Goal: Task Accomplishment & Management: Manage account settings

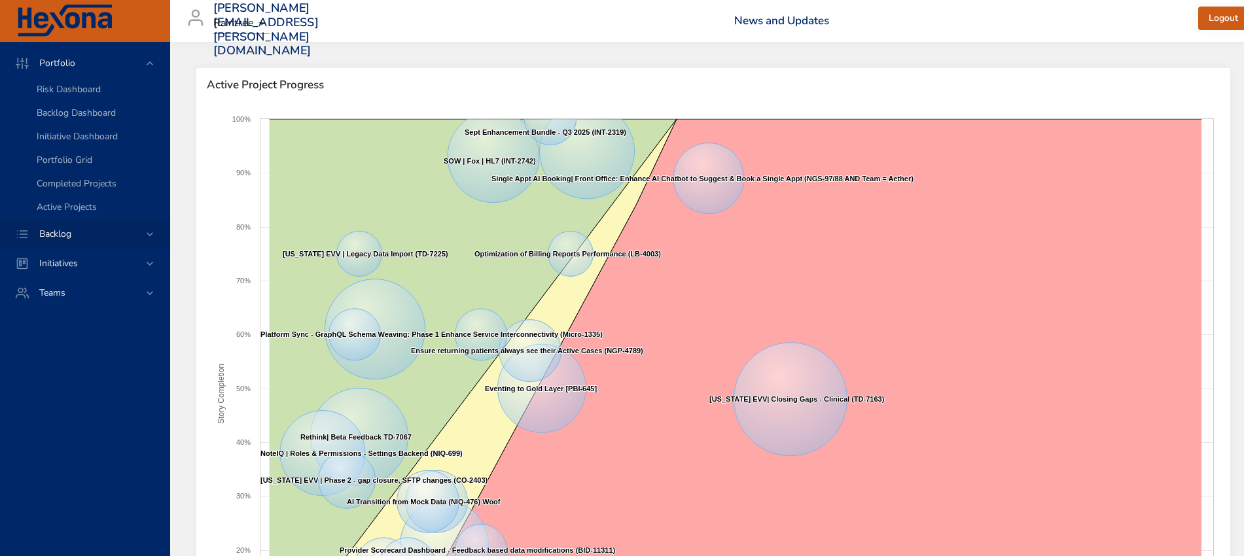
click at [148, 234] on icon at bounding box center [149, 234] width 13 height 13
click at [96, 114] on span "Backlog Details" at bounding box center [68, 119] width 63 height 12
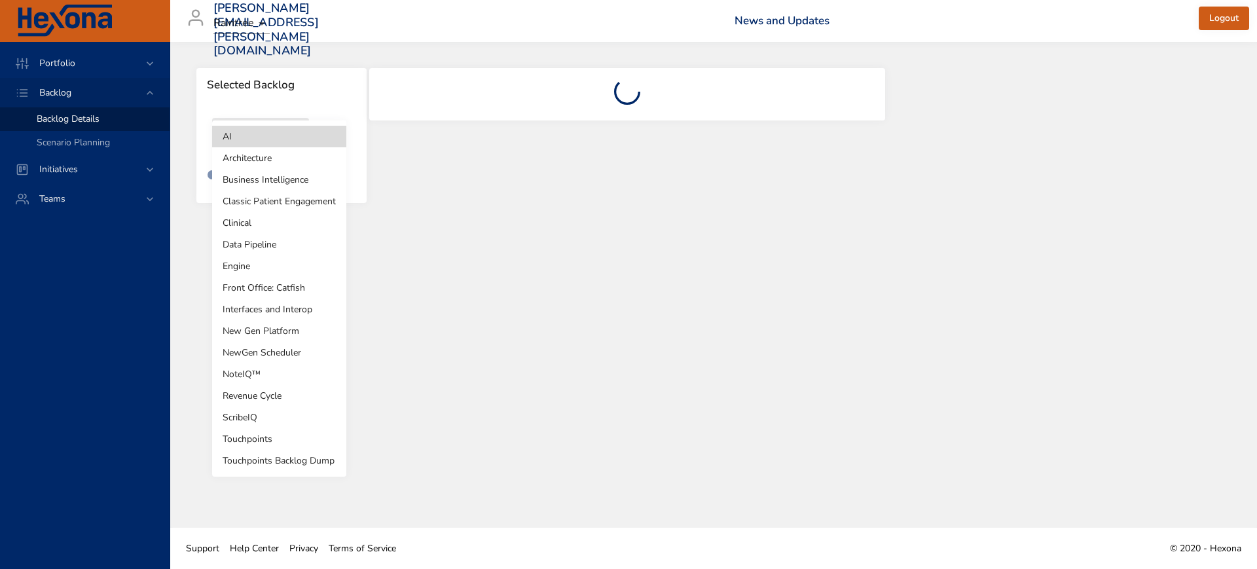
click at [294, 137] on body "Portfolio Backlog Backlog Details Scenario Planning Initiatives Teams [PERSON_N…" at bounding box center [628, 284] width 1257 height 569
click at [270, 391] on li "Revenue Cycle" at bounding box center [279, 396] width 134 height 22
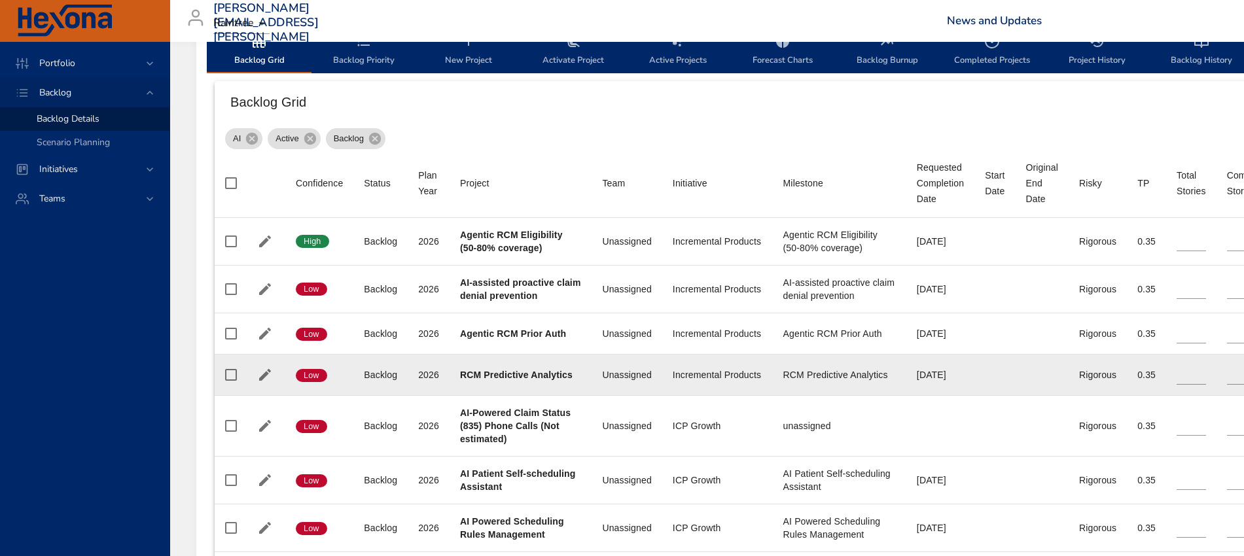
scroll to position [491, 0]
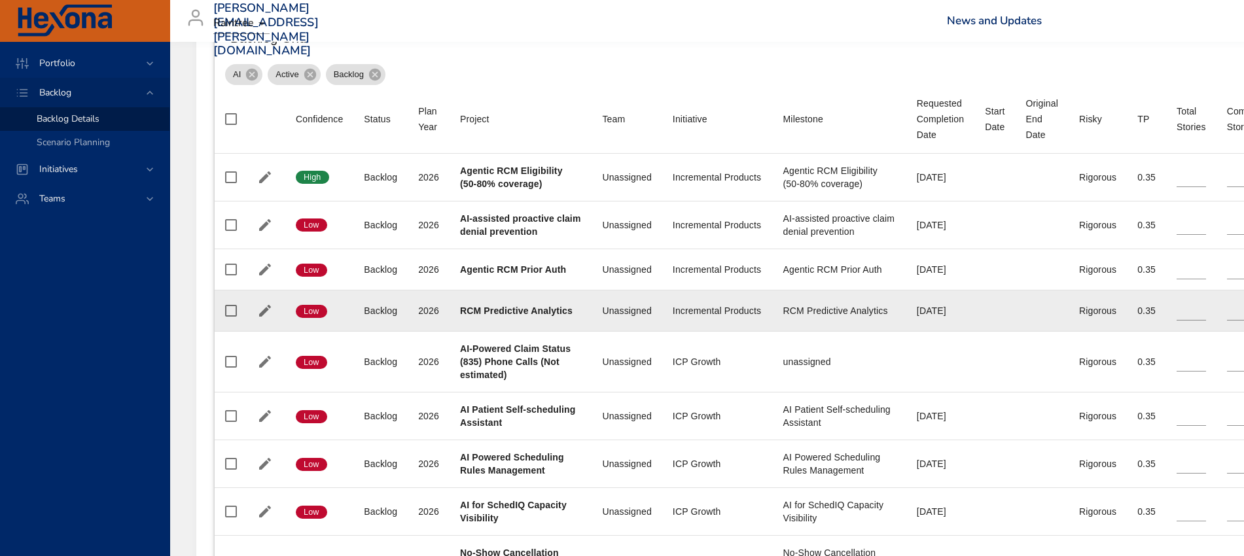
type input "*"
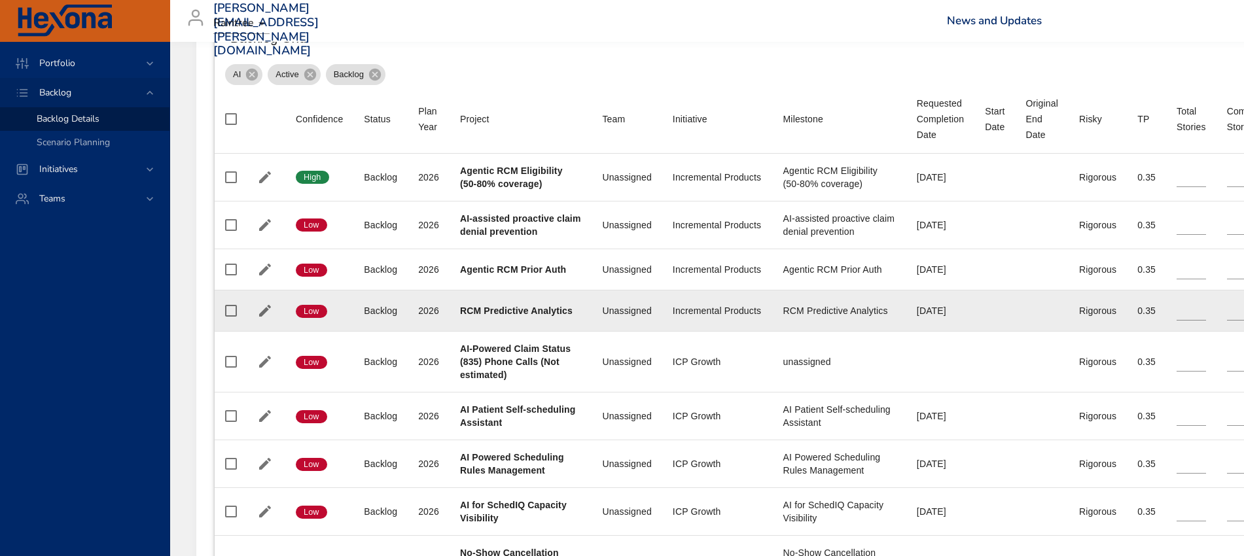
type input "*"
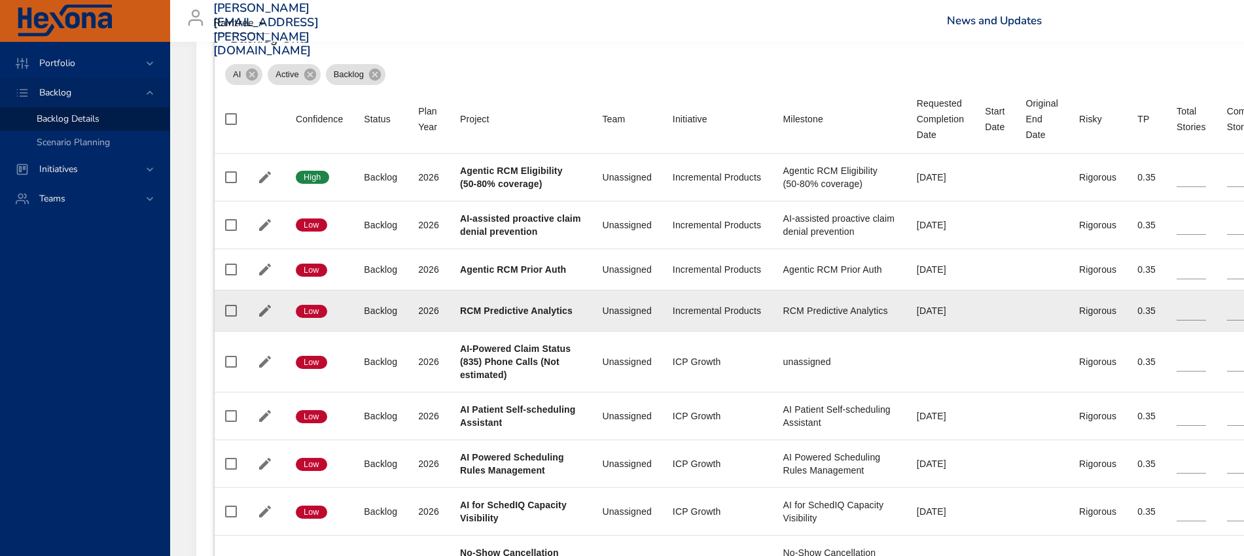
type input "*"
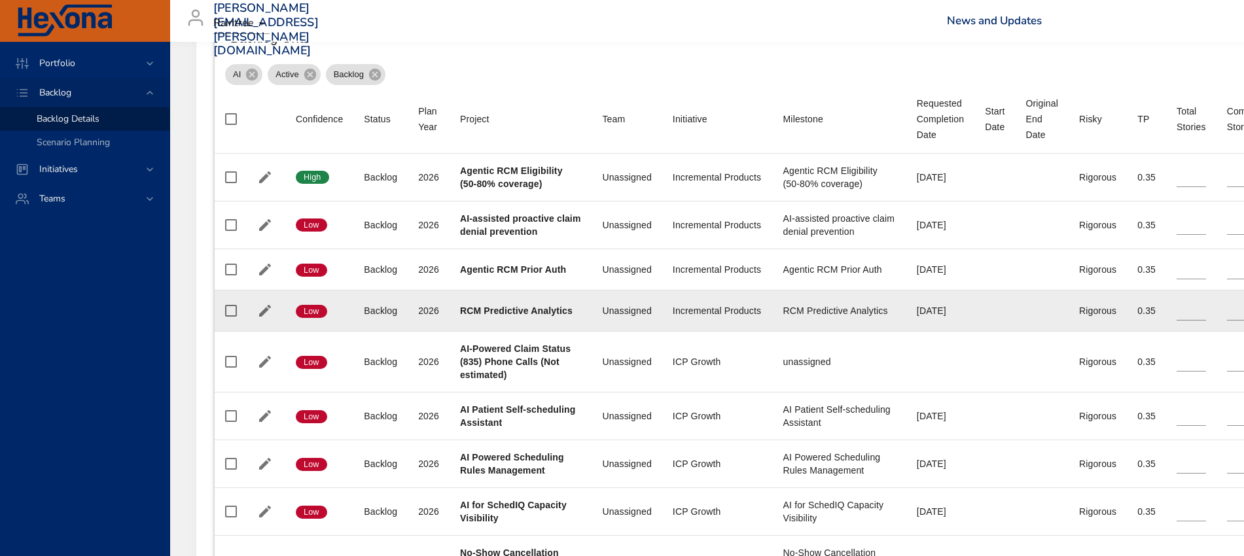
type input "*"
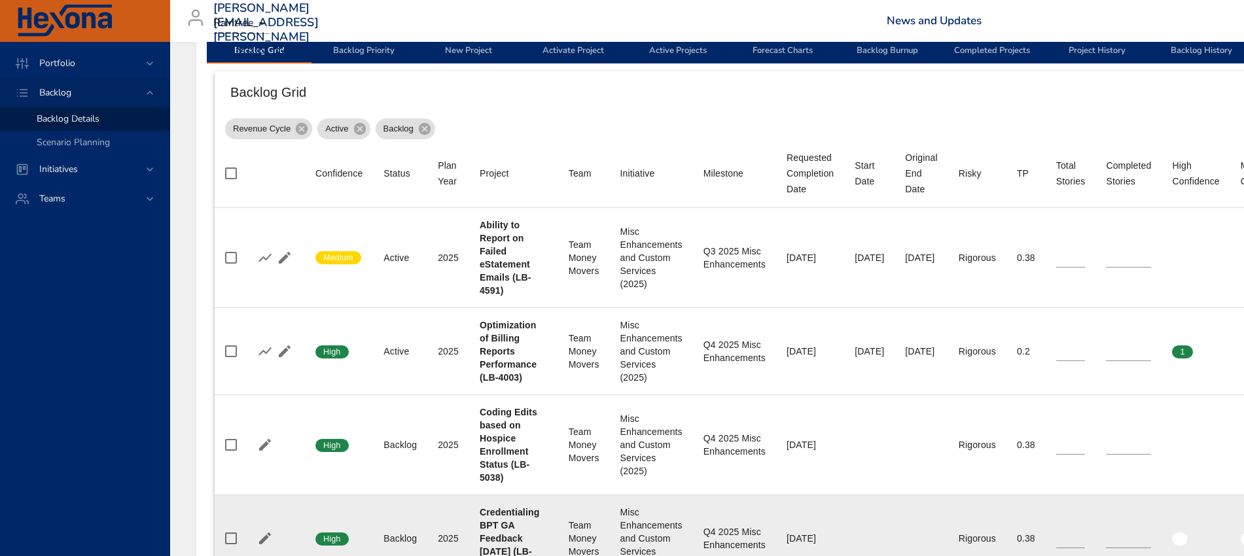
scroll to position [327, 0]
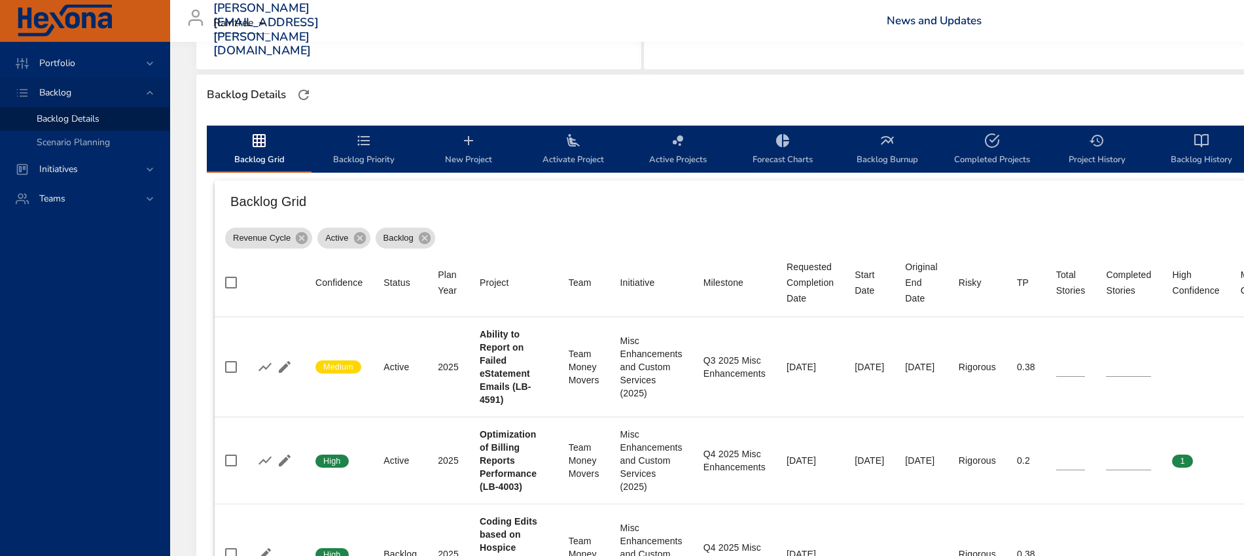
click at [474, 154] on span "New Project" at bounding box center [468, 150] width 89 height 35
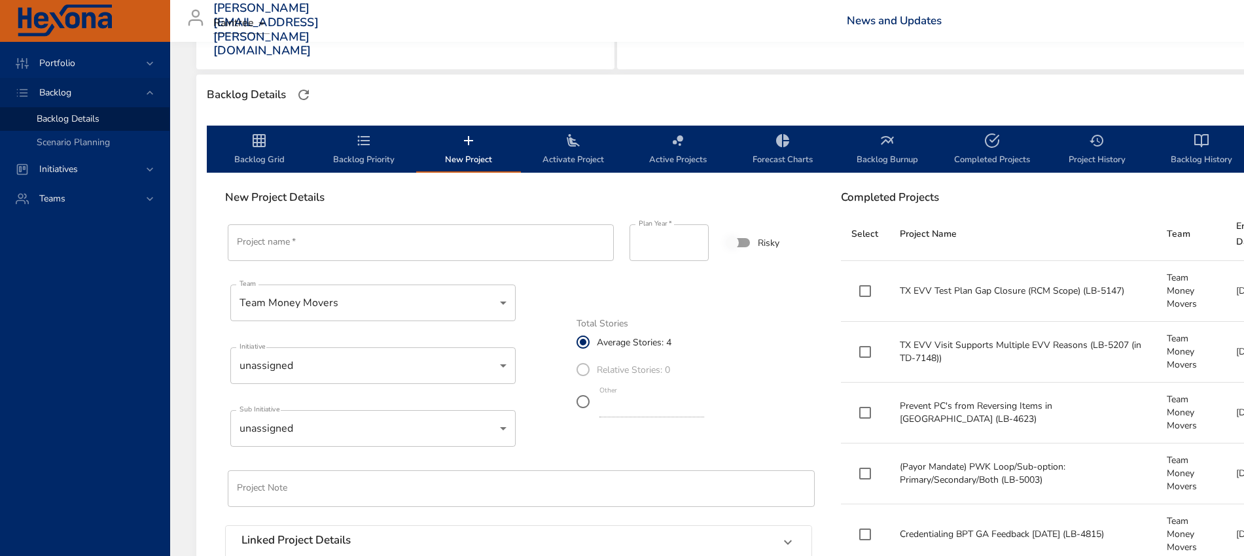
click at [379, 250] on input "Project name   *" at bounding box center [421, 242] width 386 height 37
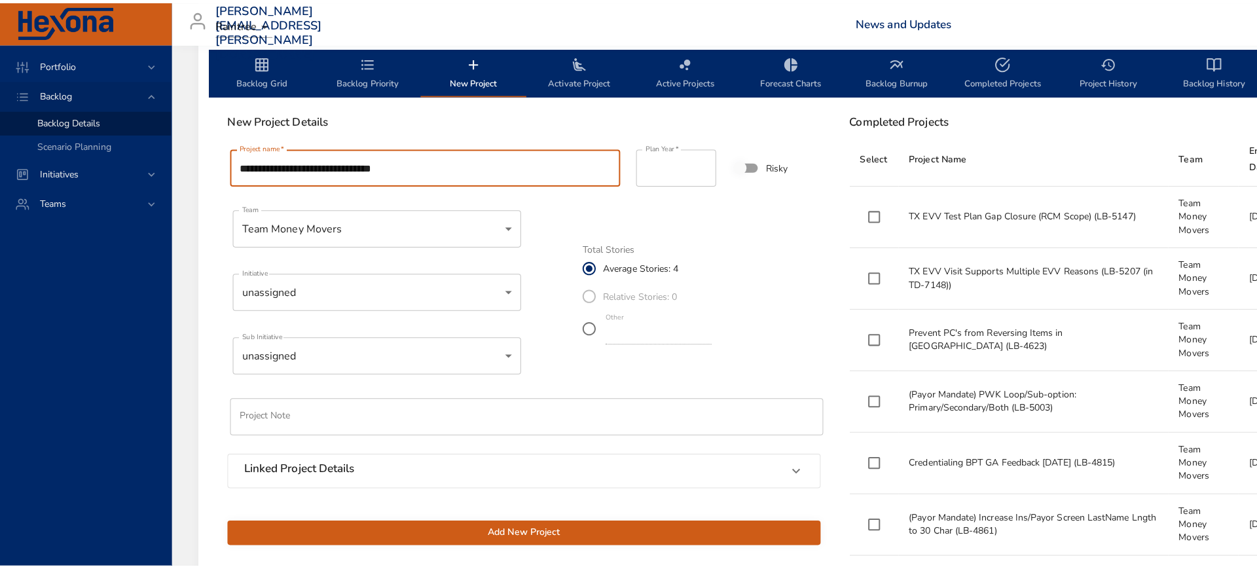
scroll to position [409, 0]
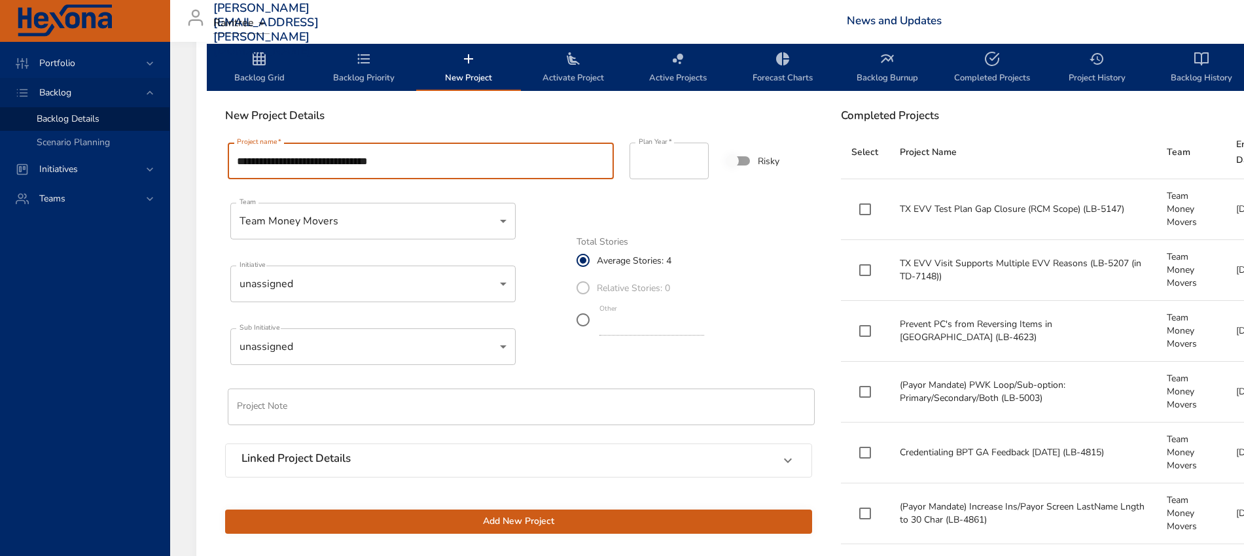
type input "**********"
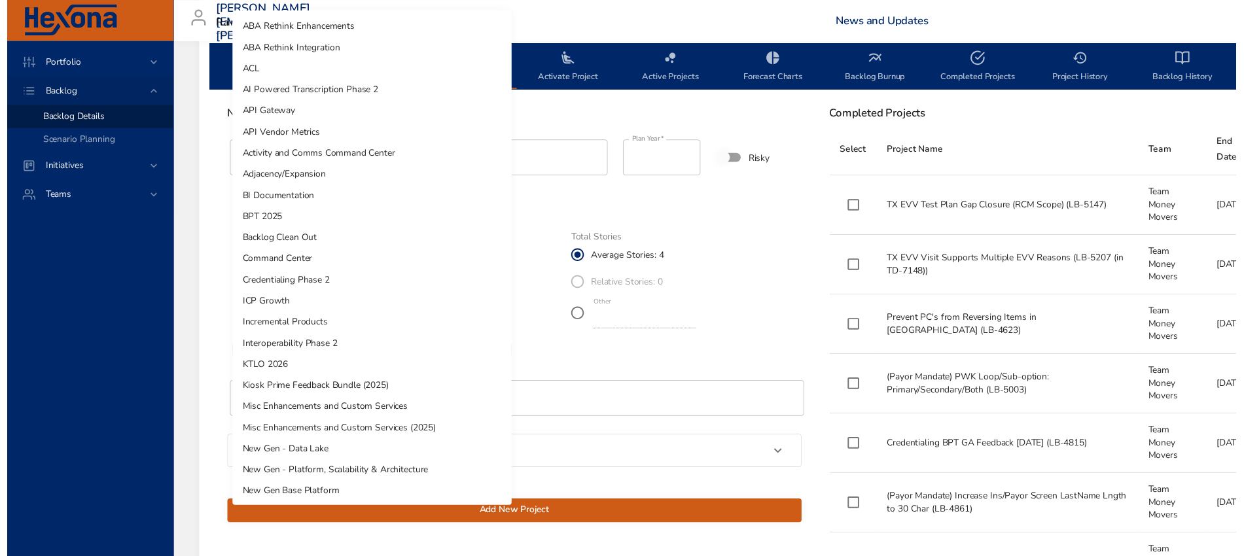
scroll to position [736, 0]
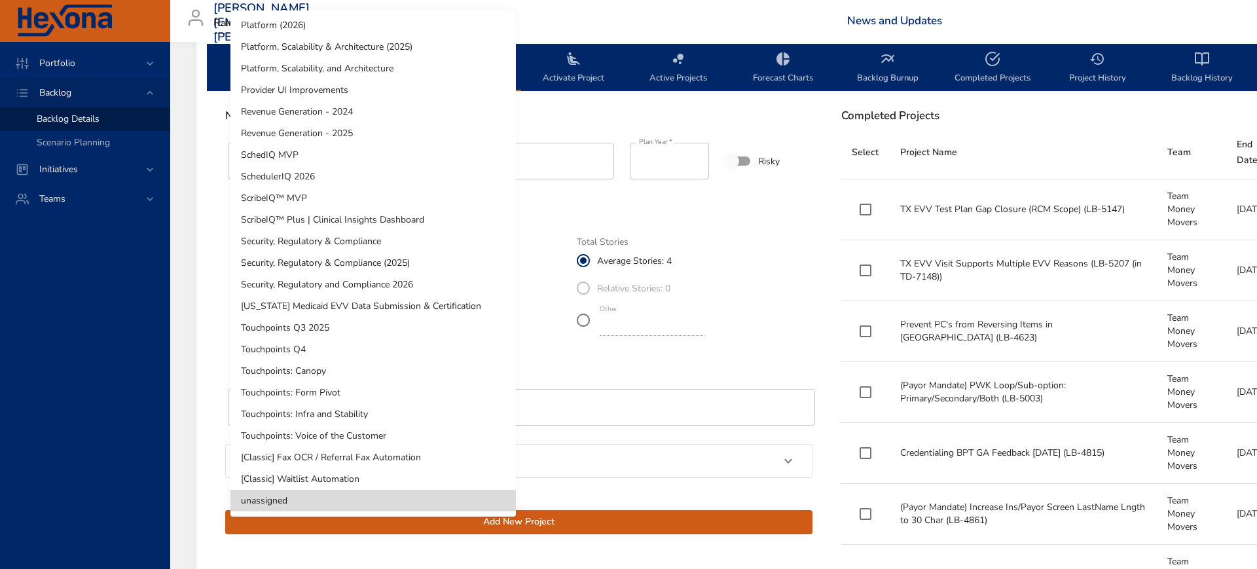
click at [377, 304] on li "[US_STATE] Medicaid EVV Data Submission & Certification" at bounding box center [372, 306] width 285 height 22
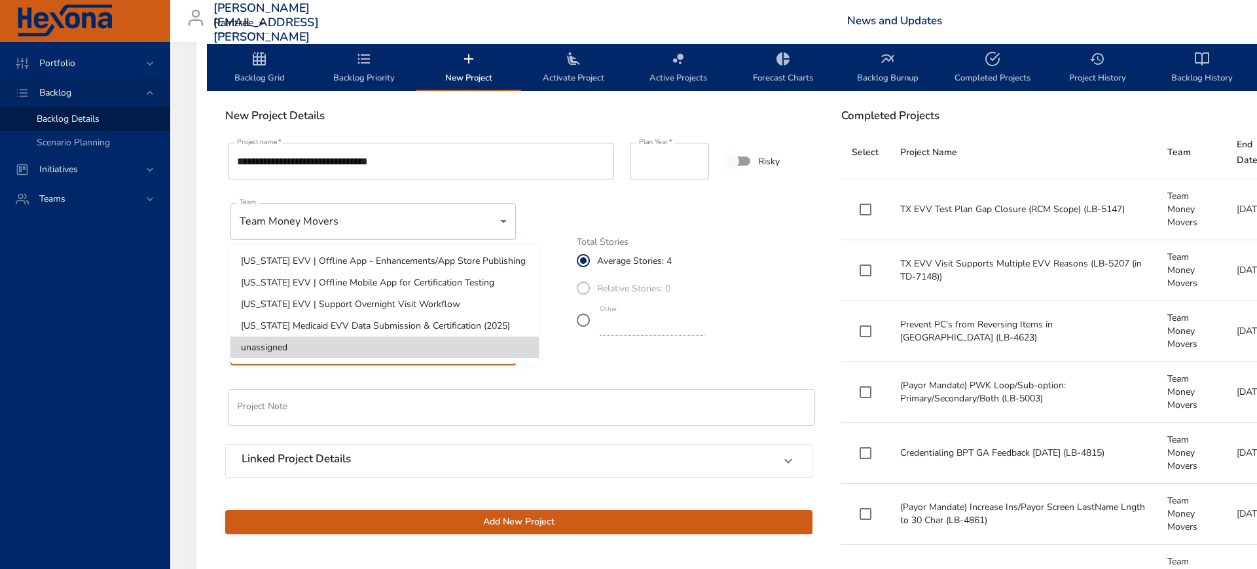
click at [376, 322] on li "[US_STATE] Medicaid EVV Data Submission & Certification (2025)" at bounding box center [384, 326] width 308 height 22
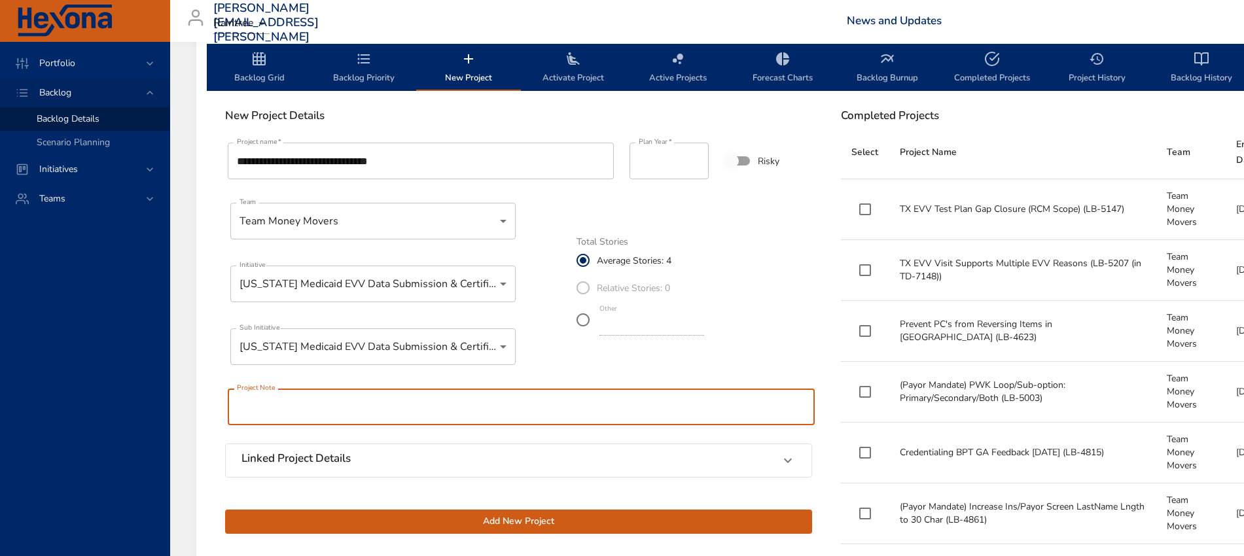
click at [385, 412] on input "text" at bounding box center [521, 407] width 587 height 37
type input "*"
click at [288, 408] on input "**********" at bounding box center [521, 407] width 587 height 37
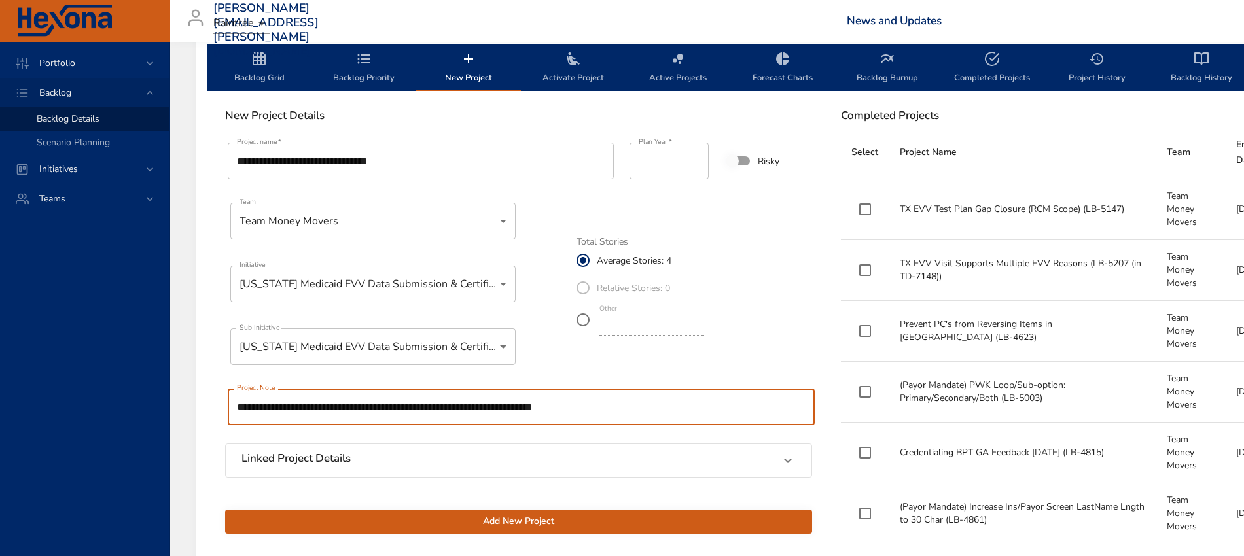
type input "**********"
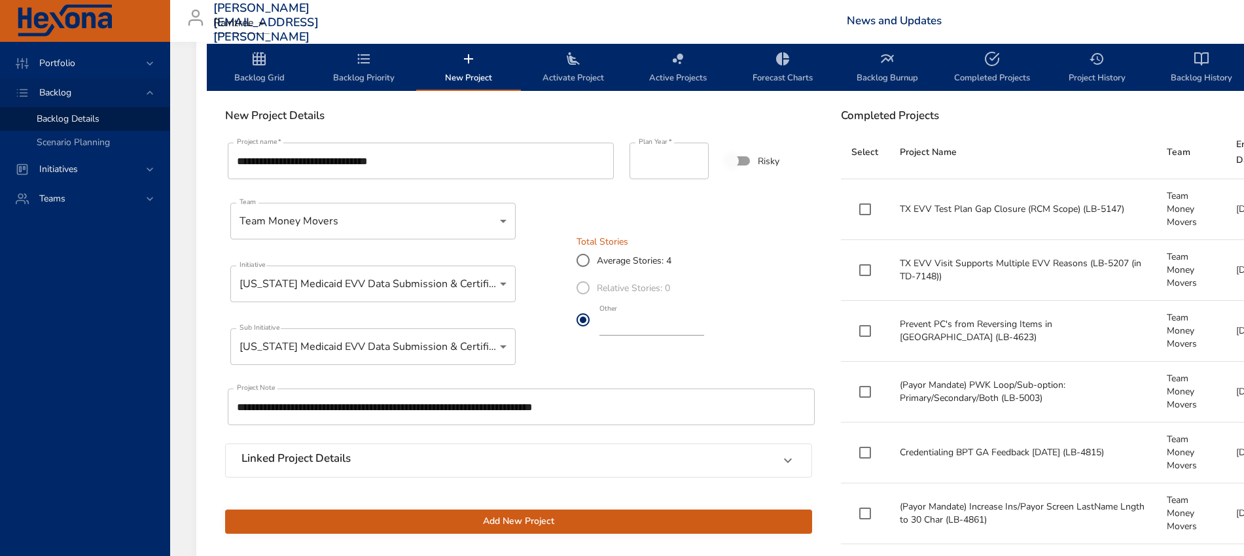
click at [704, 330] on input "*" at bounding box center [651, 325] width 105 height 21
type input "*"
click at [704, 330] on input "*" at bounding box center [651, 325] width 105 height 21
click at [497, 524] on span "Add New Project" at bounding box center [519, 522] width 566 height 16
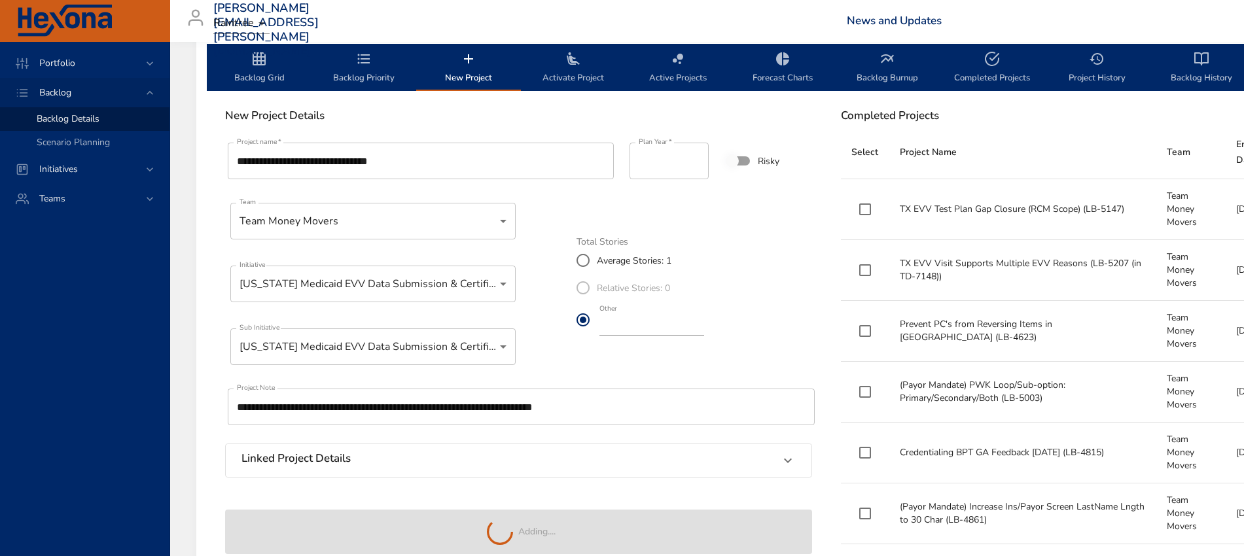
type input "*"
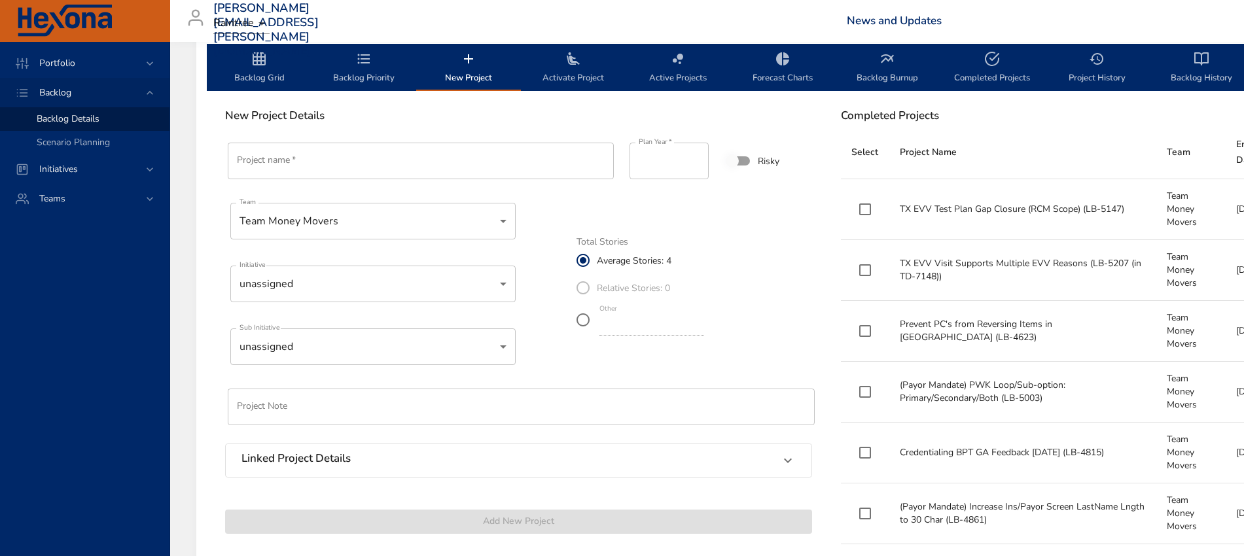
click at [270, 72] on span "Backlog Grid" at bounding box center [259, 68] width 89 height 35
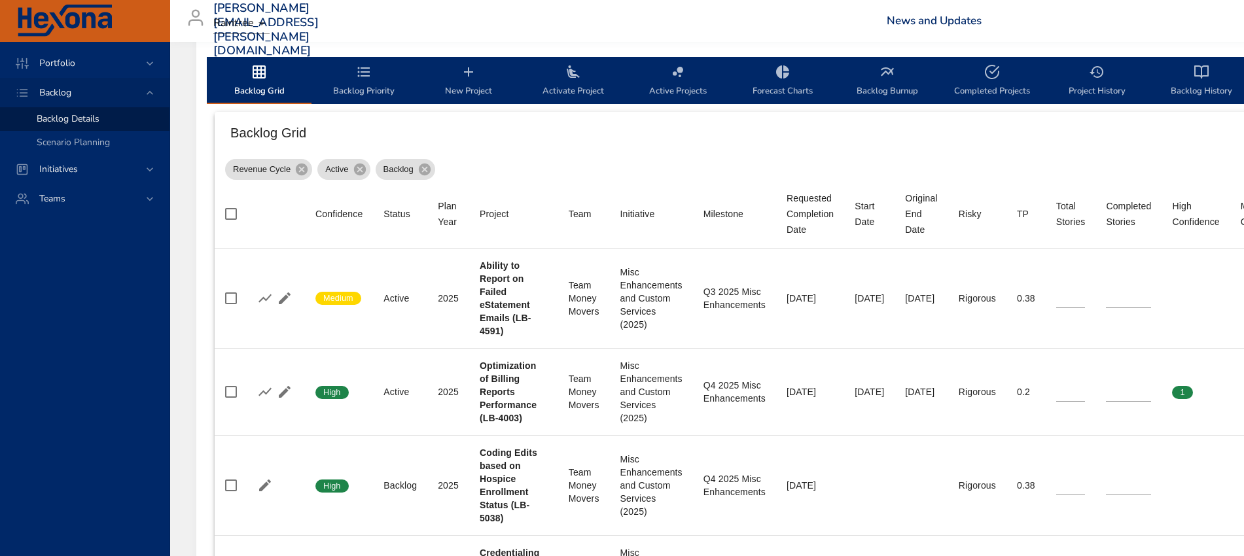
scroll to position [267, 0]
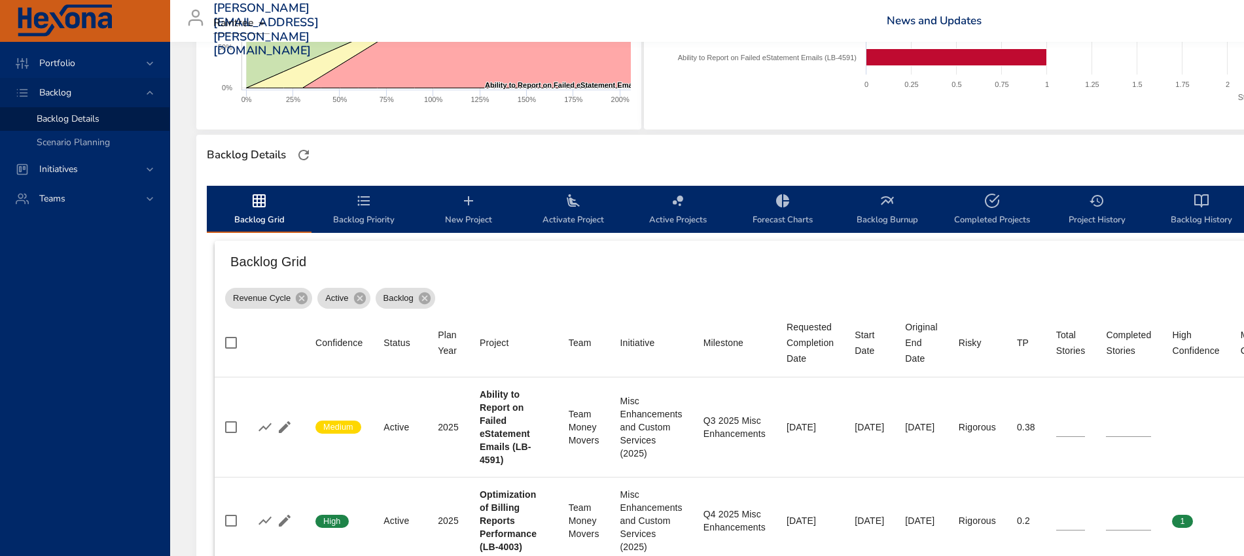
click at [366, 206] on icon "backlog-tab" at bounding box center [364, 201] width 16 height 16
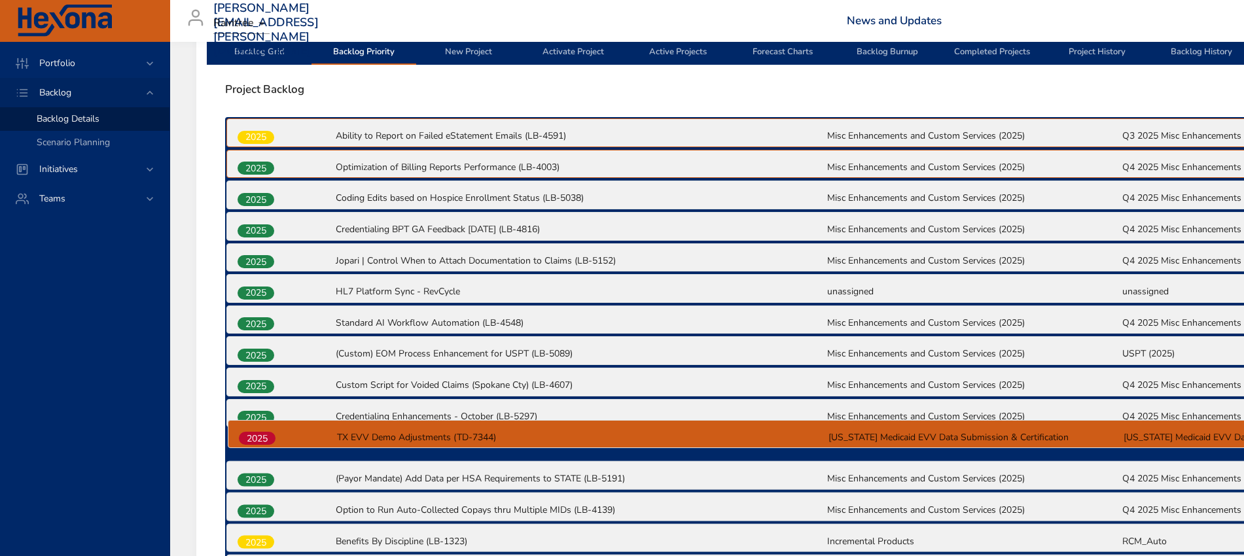
scroll to position [439, 0]
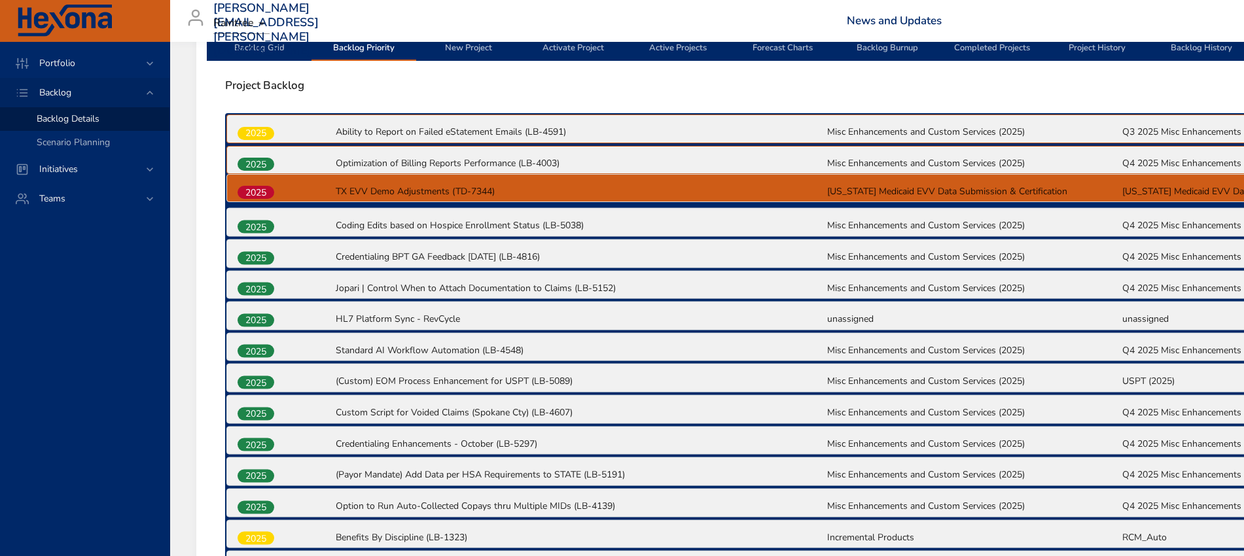
drag, startPoint x: 260, startPoint y: 424, endPoint x: 261, endPoint y: 188, distance: 236.3
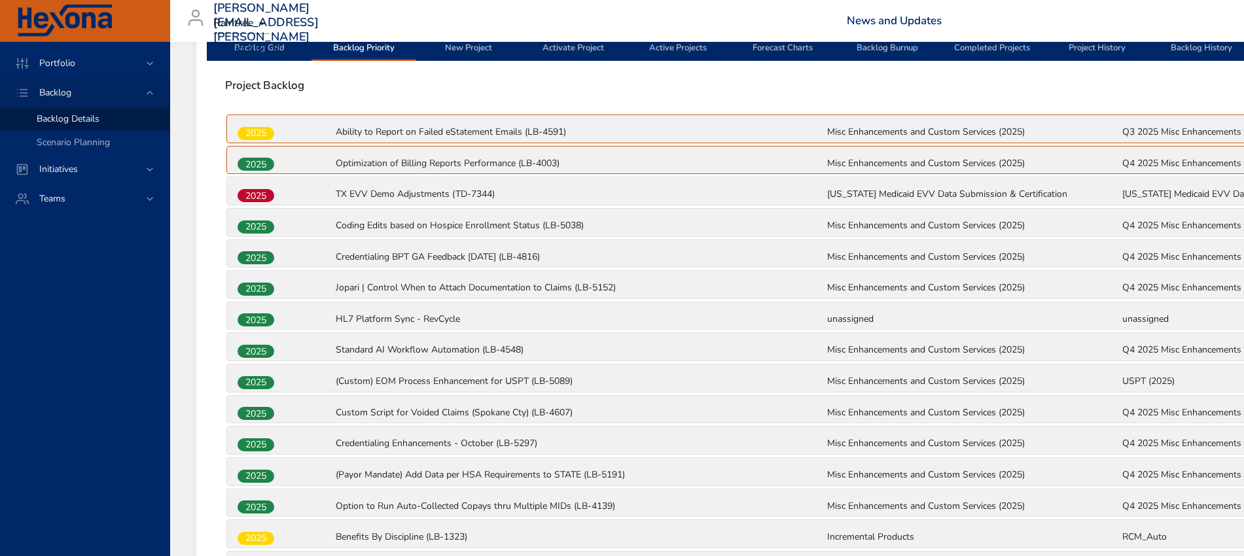
click at [263, 48] on span "Backlog Grid" at bounding box center [259, 38] width 89 height 35
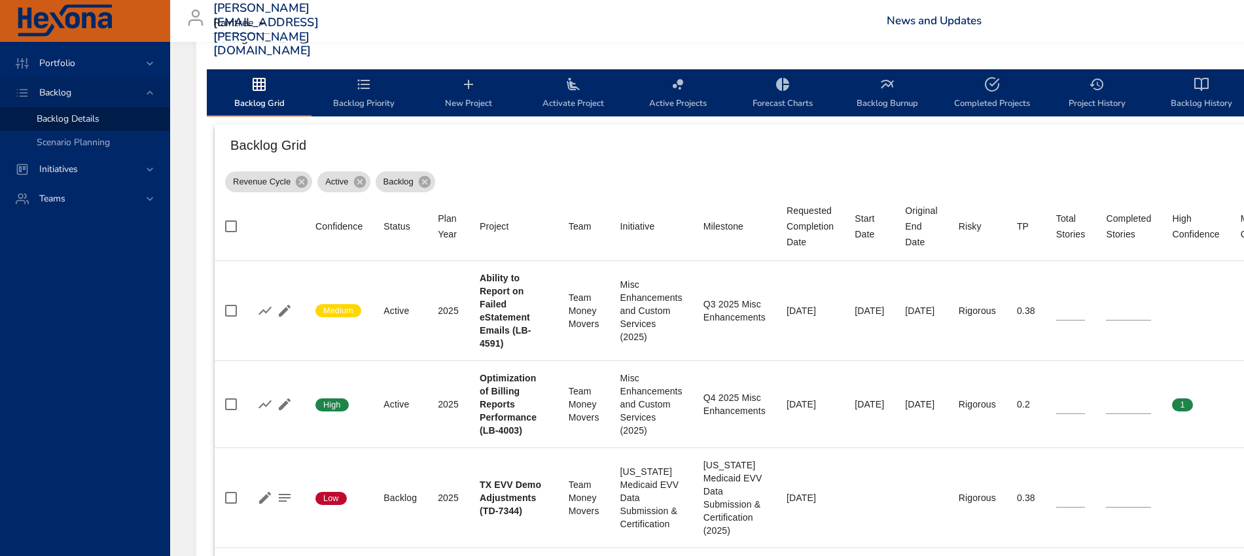
scroll to position [276, 0]
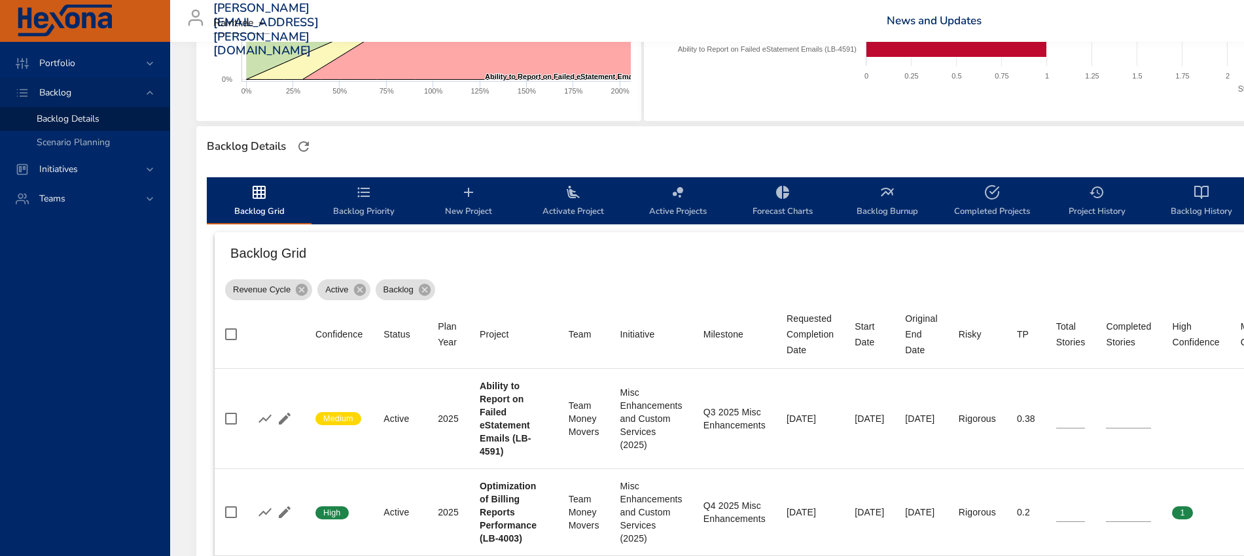
click at [563, 198] on span "Activate Project" at bounding box center [573, 202] width 89 height 35
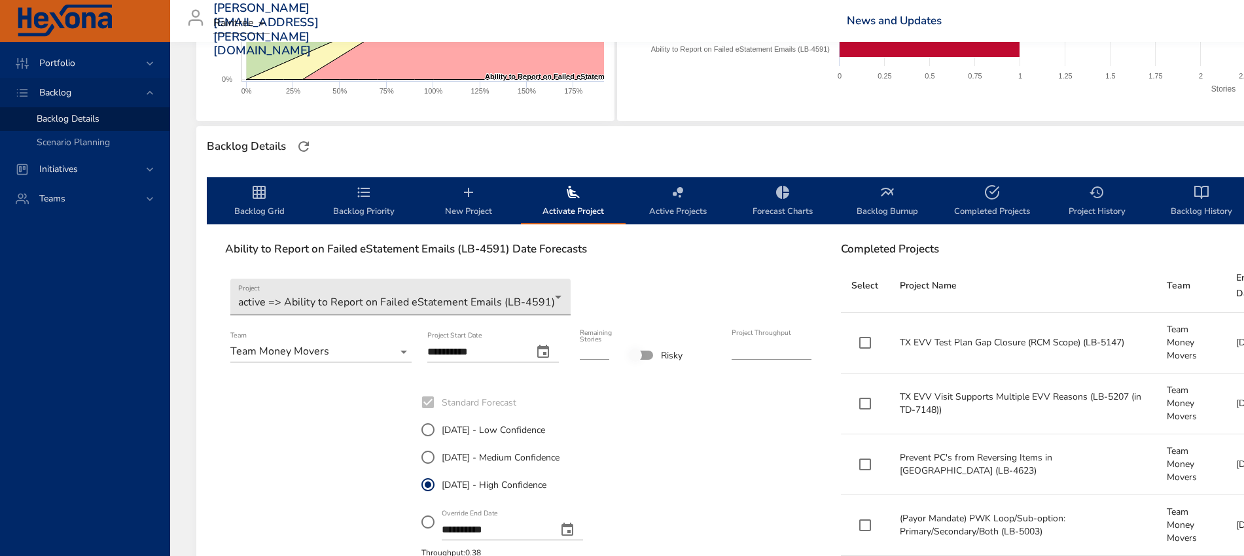
click at [550, 281] on body "Portfolio Backlog Backlog Details Scenario Planning Initiatives Teams [PERSON_N…" at bounding box center [622, 2] width 1244 height 556
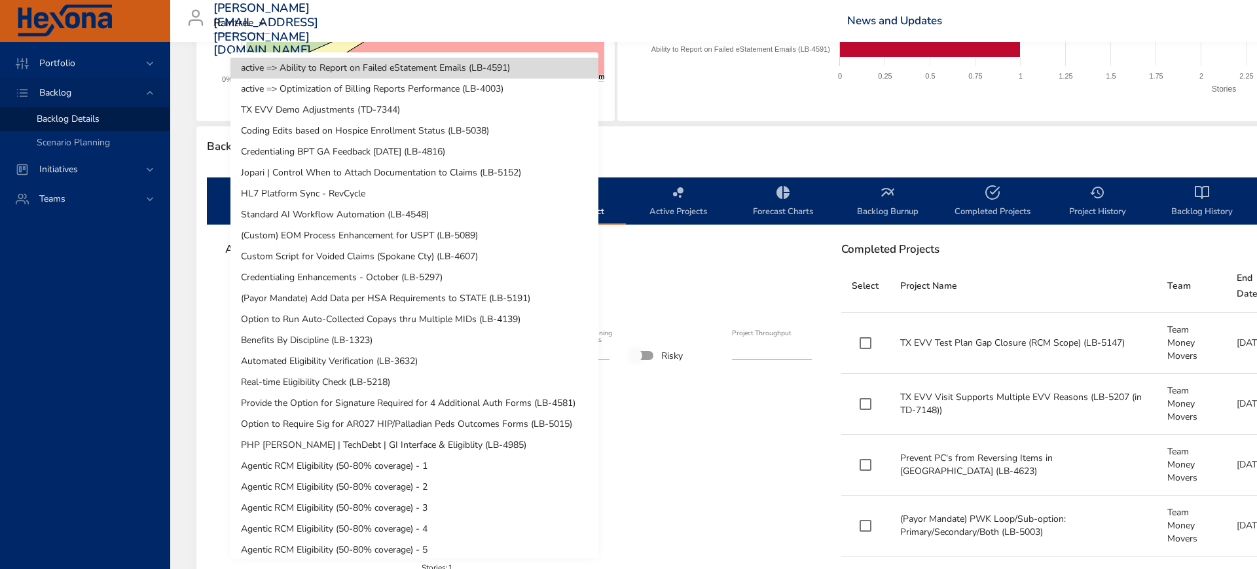
click at [346, 111] on li "TX EVV Demo Adjustments (TD-7344)" at bounding box center [414, 109] width 368 height 21
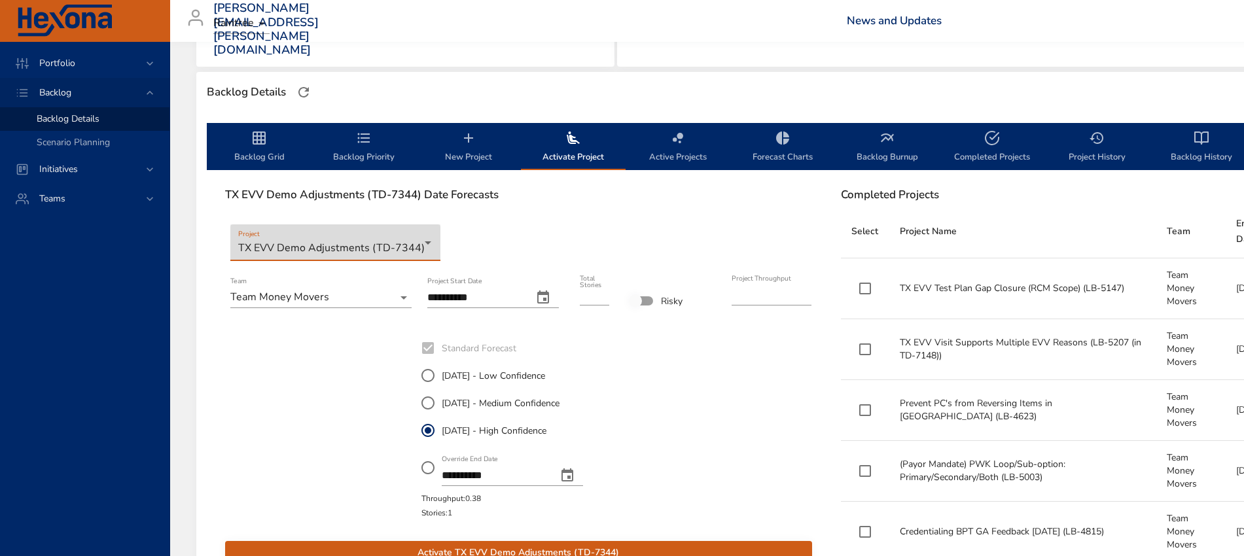
scroll to position [357, 0]
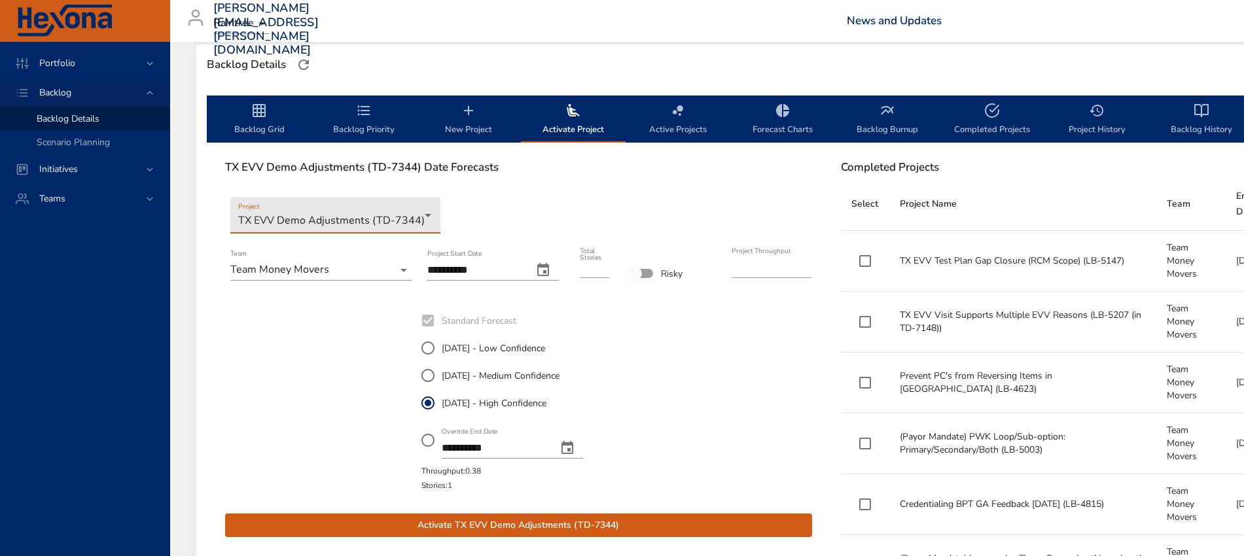
click at [539, 523] on span "Activate TX EVV Demo Adjustments (TD-7344)" at bounding box center [519, 526] width 566 height 16
